Goal: Transaction & Acquisition: Purchase product/service

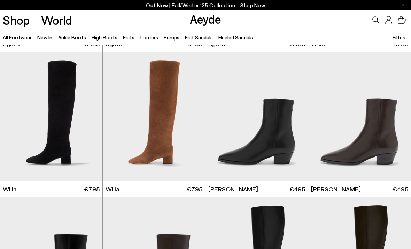
scroll to position [282, 0]
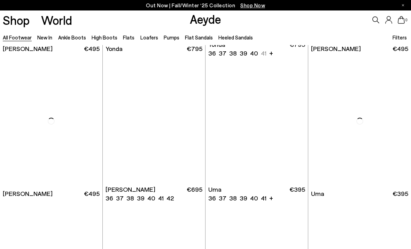
scroll to position [1435, 0]
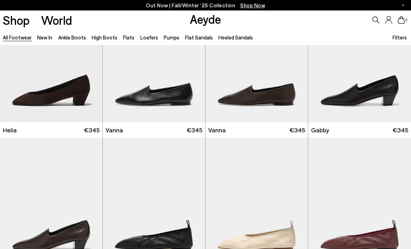
scroll to position [5694, 0]
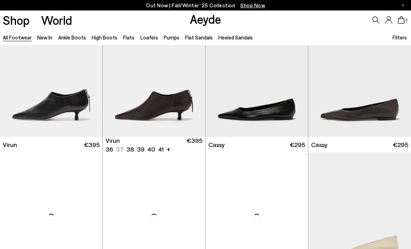
scroll to position [6858, 0]
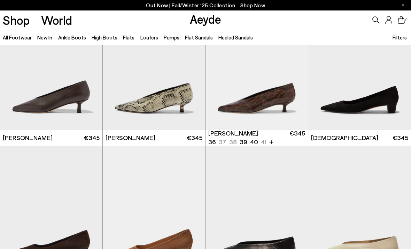
scroll to position [7154, 0]
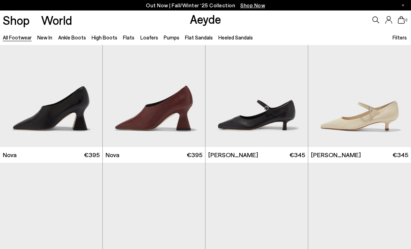
scroll to position [9861, 0]
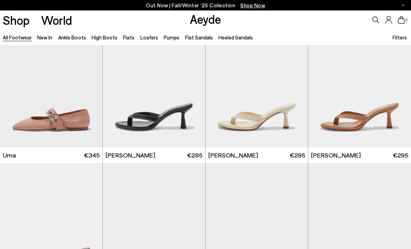
scroll to position [10762, 0]
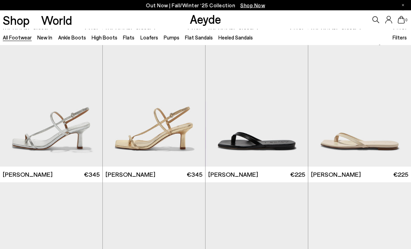
scroll to position [11582, 0]
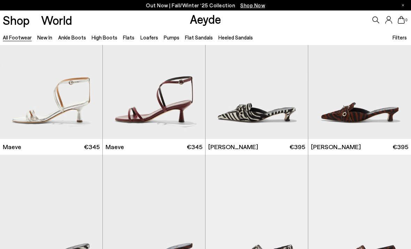
scroll to position [12467, 0]
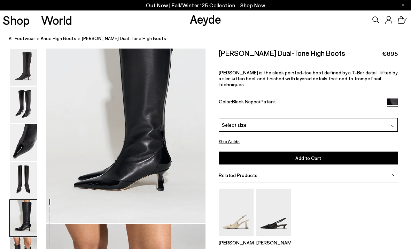
scroll to position [878, 0]
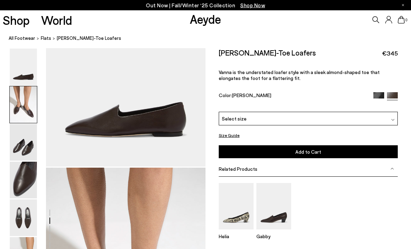
click at [26, 0] on html "Your item is added to cart. View Cart × Out Now | Fall/Winter ‘25 Collection Sh…" at bounding box center [205, 42] width 411 height 249
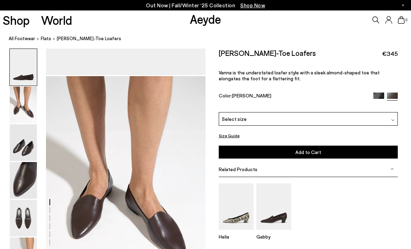
scroll to position [173, 0]
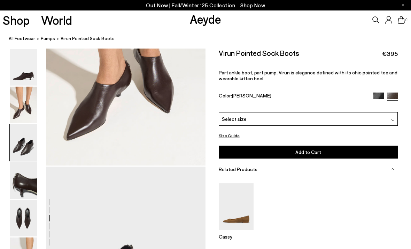
scroll to position [216, 0]
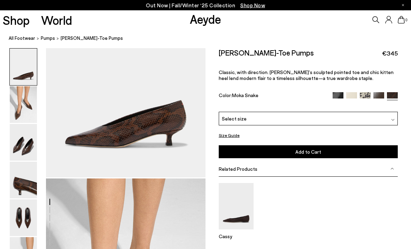
scroll to position [213, 0]
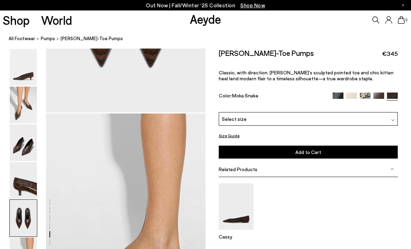
scroll to position [991, 0]
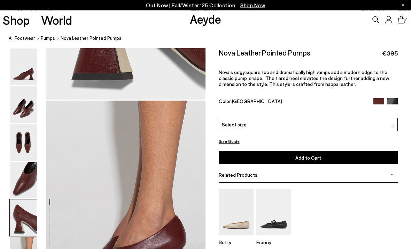
scroll to position [1002, 0]
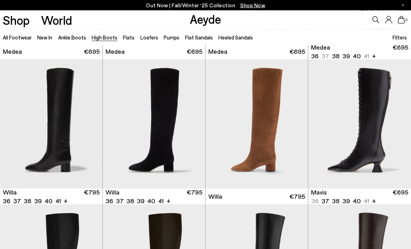
scroll to position [127, 0]
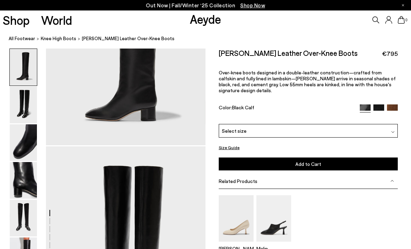
scroll to position [119, 0]
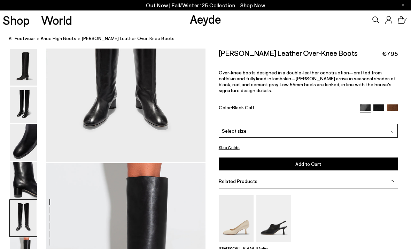
scroll to position [936, 0]
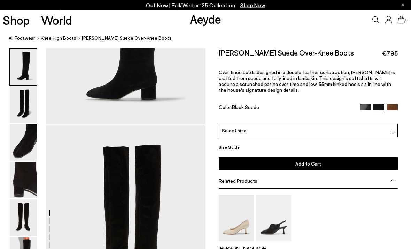
scroll to position [125, 0]
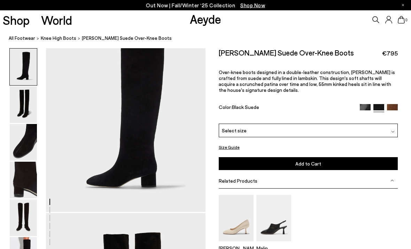
scroll to position [0, 0]
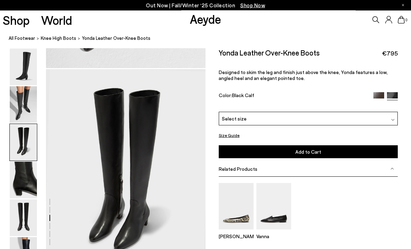
scroll to position [403, 0]
